Goal: Transaction & Acquisition: Purchase product/service

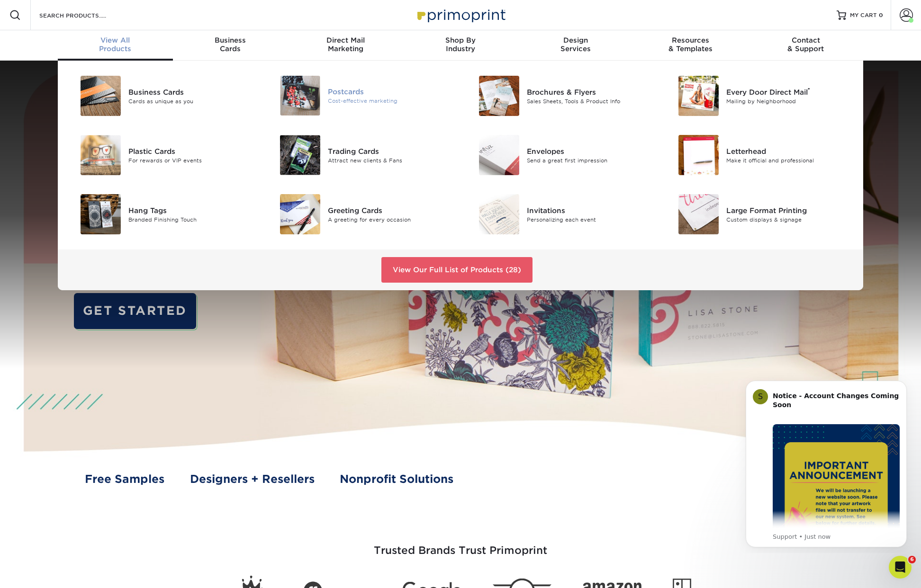
click at [311, 99] on img at bounding box center [300, 96] width 40 height 40
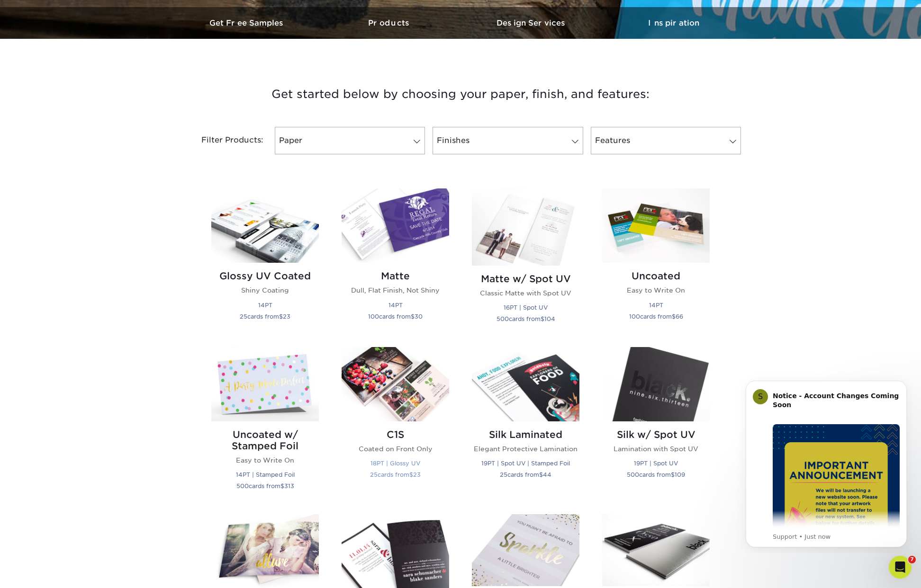
click at [398, 375] on img at bounding box center [395, 384] width 108 height 74
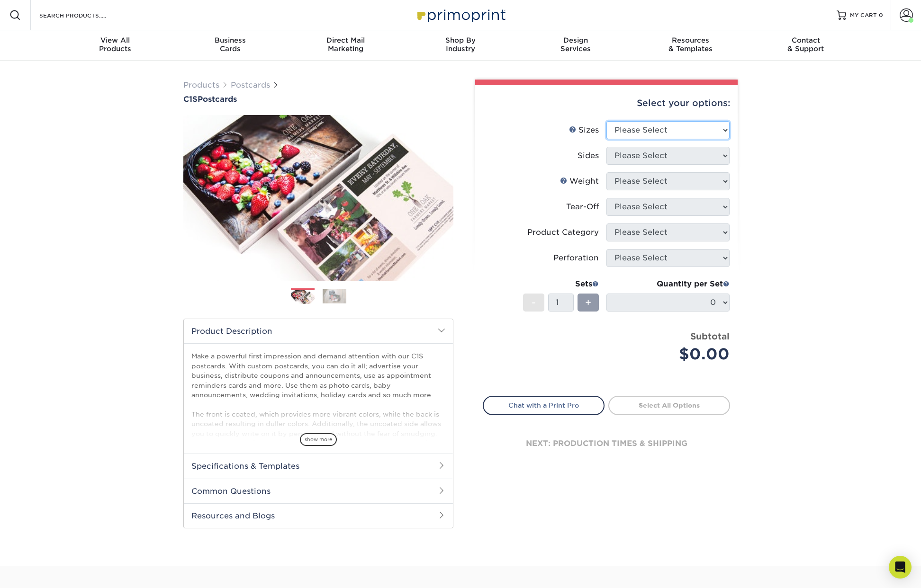
click at [654, 129] on select "Please Select 2" x 6" 2" x 8" 2.12" x 5.5" 2.75" x 4.25" 2.75" x 8.5" 3" x 3" 3…" at bounding box center [667, 130] width 123 height 18
select select "4.00x6.00"
click at [606, 121] on select "Please Select 2" x 6" 2" x 8" 2.12" x 5.5" 2.75" x 4.25" 2.75" x 8.5" 3" x 3" 3…" at bounding box center [667, 130] width 123 height 18
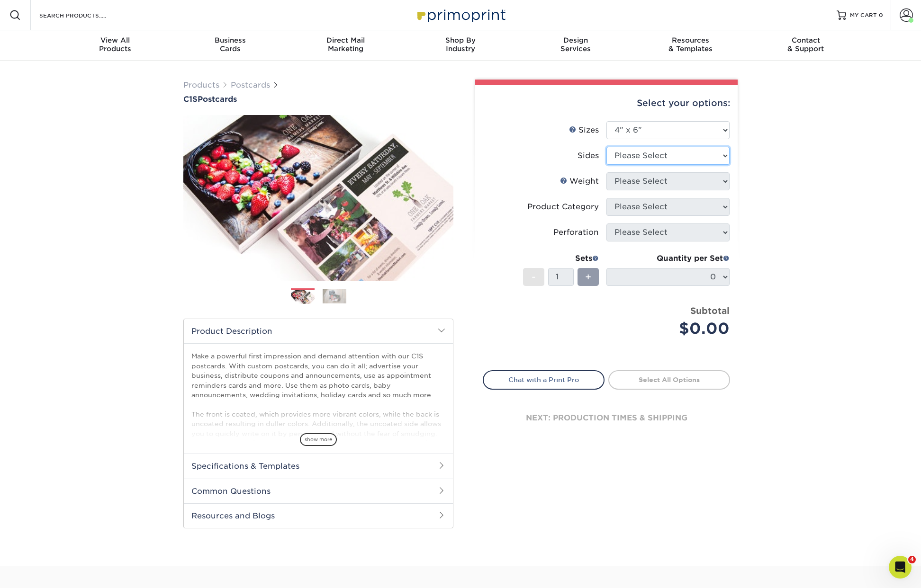
click at [654, 156] on select "Please Select Print Both Sides Print Front Only" at bounding box center [667, 156] width 123 height 18
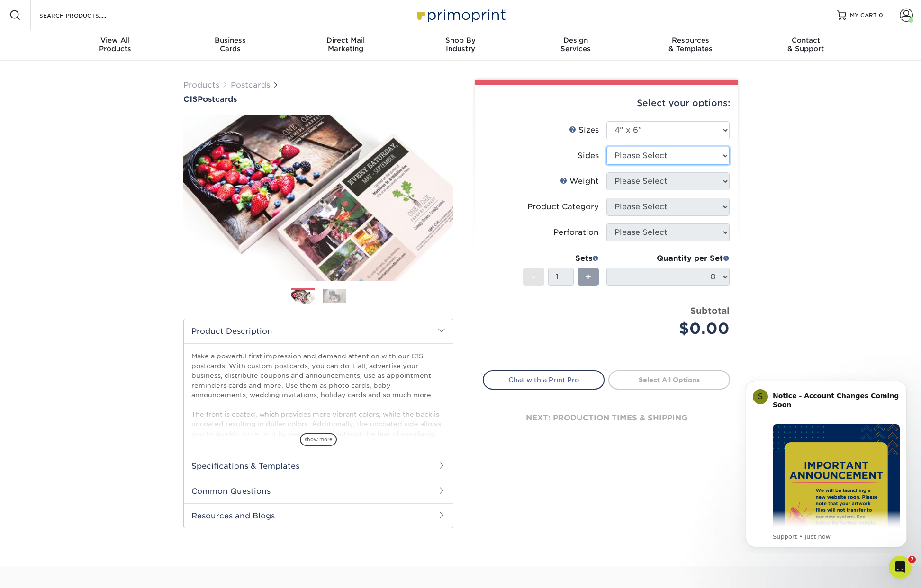
select select "13abbda7-1d64-4f25-8bb2-c179b224825d"
click at [606, 147] on select "Please Select Print Both Sides Print Front Only" at bounding box center [667, 156] width 123 height 18
click at [670, 180] on select "Please Select 18PT C1S" at bounding box center [667, 181] width 123 height 18
select select "18PTC1S"
click at [606, 172] on select "Please Select 18PT C1S" at bounding box center [667, 181] width 123 height 18
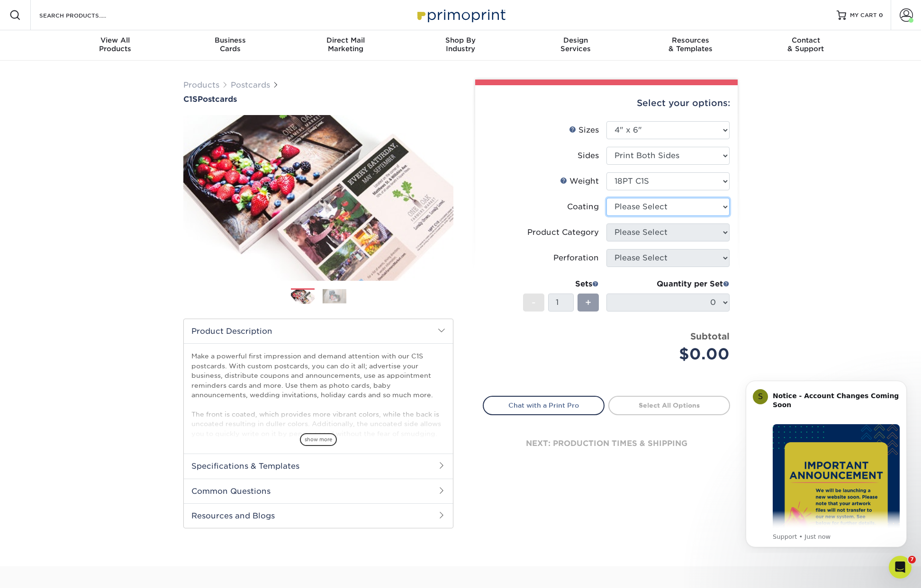
click at [668, 212] on select at bounding box center [667, 207] width 123 height 18
select select "1e8116af-acfc-44b1-83dc-8181aa338834"
click at [606, 198] on select at bounding box center [667, 207] width 123 height 18
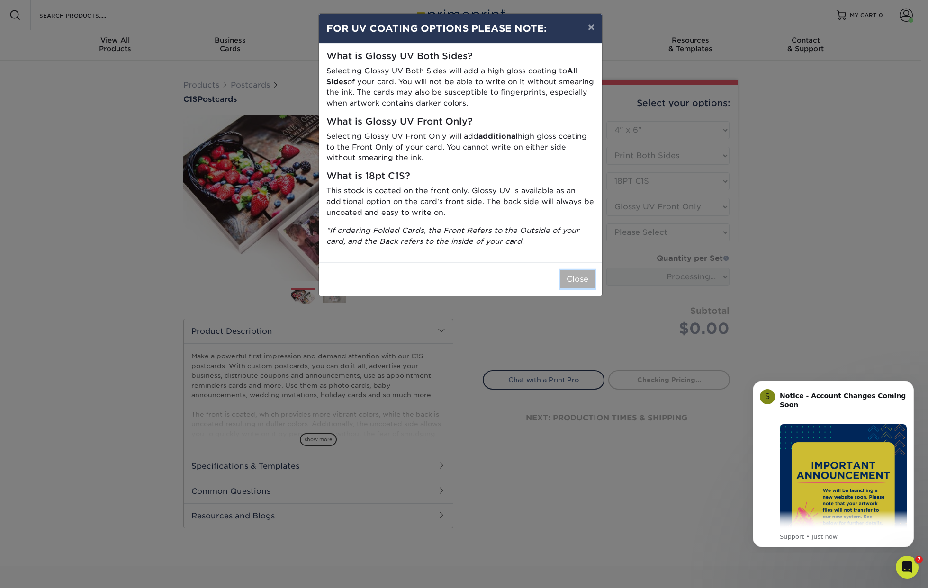
click at [575, 275] on button "Close" at bounding box center [577, 279] width 34 height 18
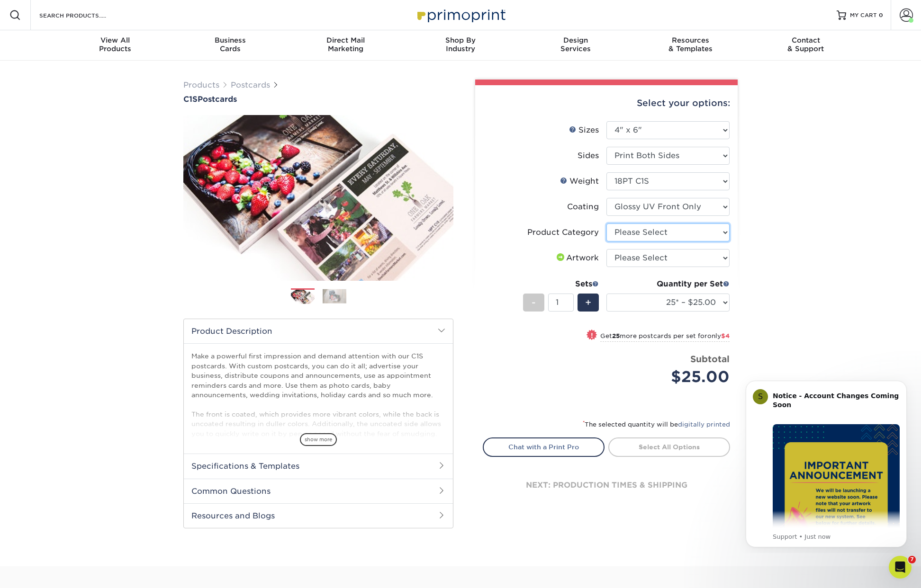
click at [669, 233] on select "Please Select Postcards" at bounding box center [667, 233] width 123 height 18
select select "9b7272e0-d6c8-4c3c-8e97-d3a1bcdab858"
click at [606, 224] on select "Please Select Postcards" at bounding box center [667, 233] width 123 height 18
click at [700, 258] on select "Please Select I will upload files I need a design - $150" at bounding box center [667, 258] width 123 height 18
select select "upload"
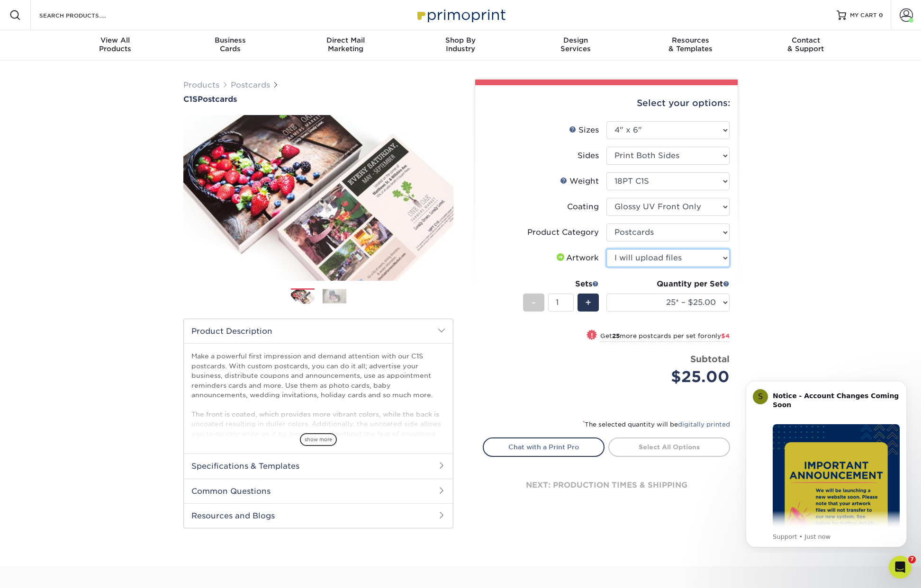
click at [606, 249] on select "Please Select I will upload files I need a design - $150" at bounding box center [667, 258] width 123 height 18
click at [589, 305] on span "+" at bounding box center [588, 303] width 6 height 14
type input "2"
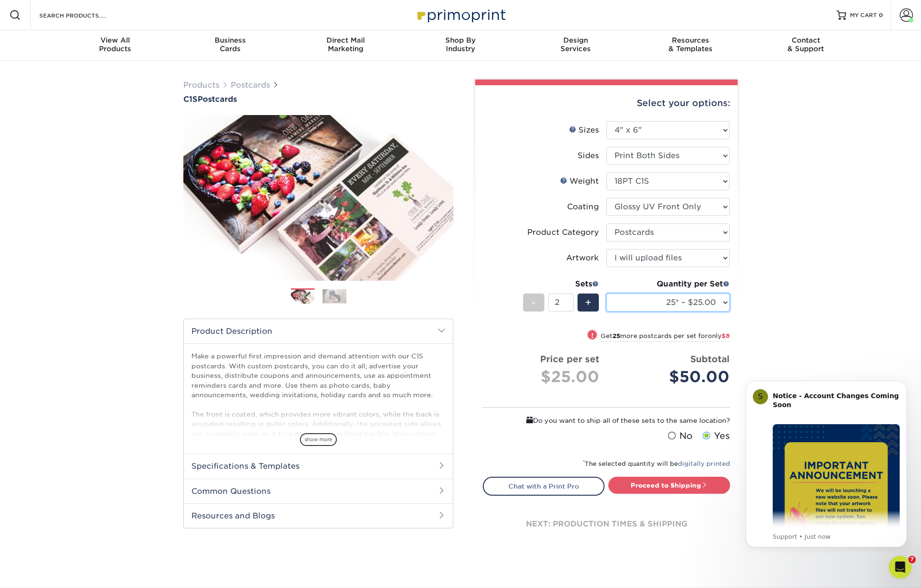
click at [719, 305] on select "25* – $25.00 50* – $29.00 75* – $36.00 100* – $39.00 250* – $70.00 500 – $94.00…" at bounding box center [667, 303] width 123 height 18
select select "500 – $94.00"
click at [606, 294] on select "25* – $25.00 50* – $29.00 75* – $36.00 100* – $39.00 250* – $70.00 500 – $94.00…" at bounding box center [667, 303] width 123 height 18
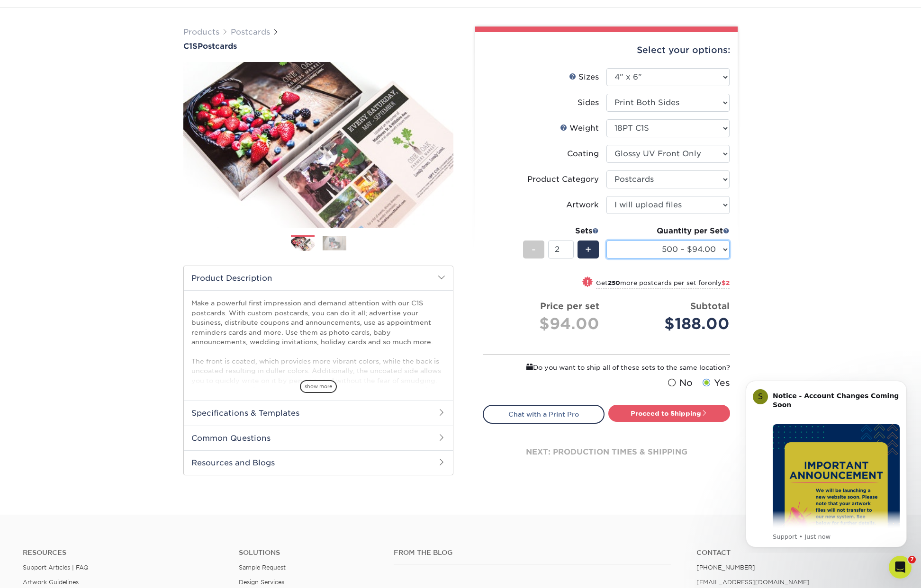
scroll to position [55, 0]
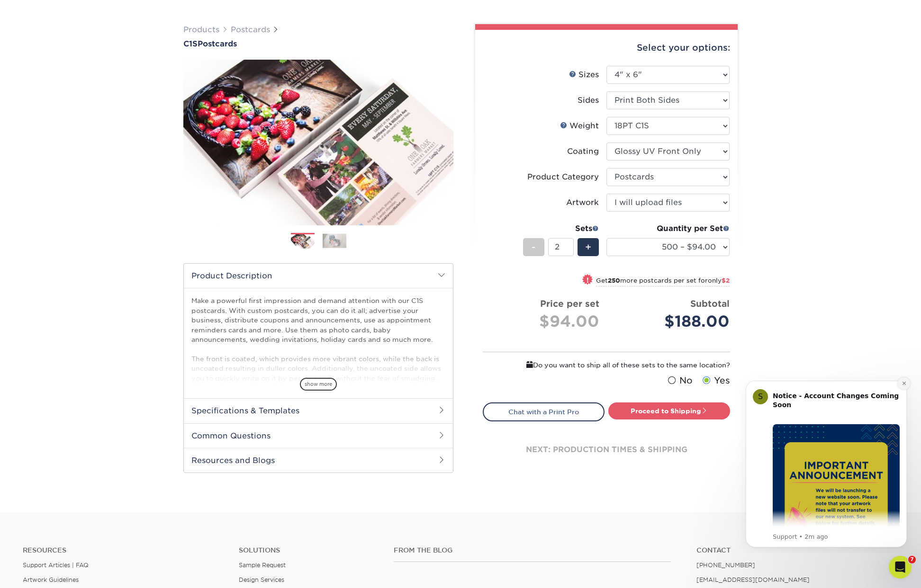
click at [903, 383] on icon "Dismiss notification" at bounding box center [903, 383] width 3 height 3
